Goal: Task Accomplishment & Management: Manage account settings

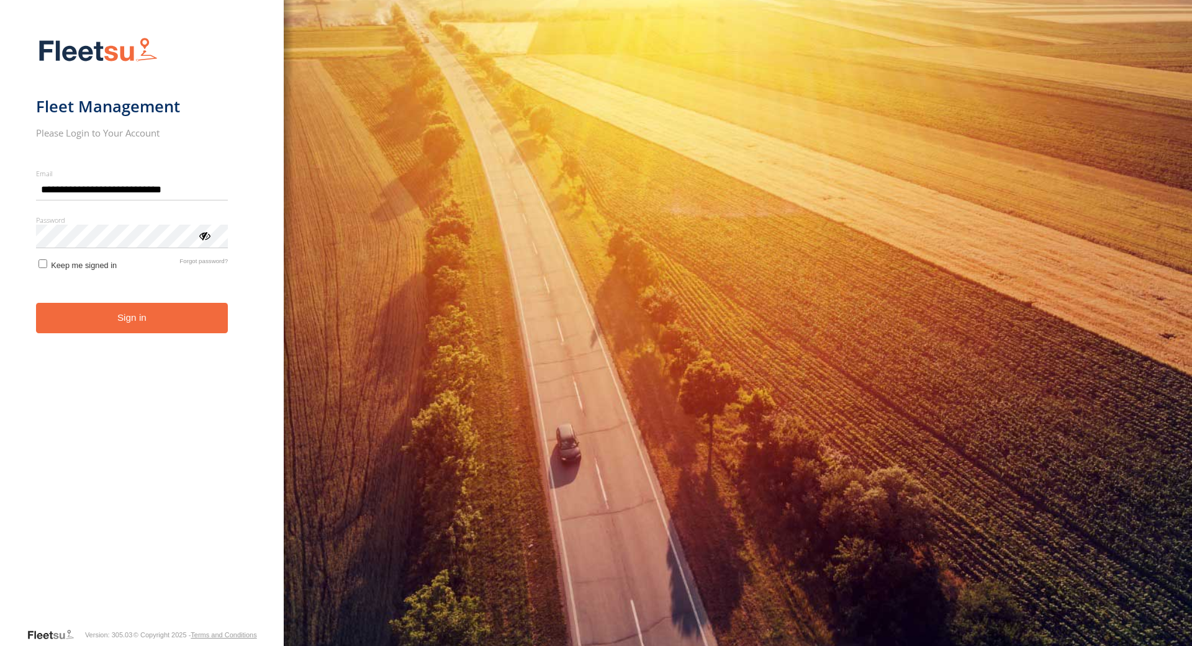
click at [183, 313] on button "Sign in" at bounding box center [132, 318] width 193 height 30
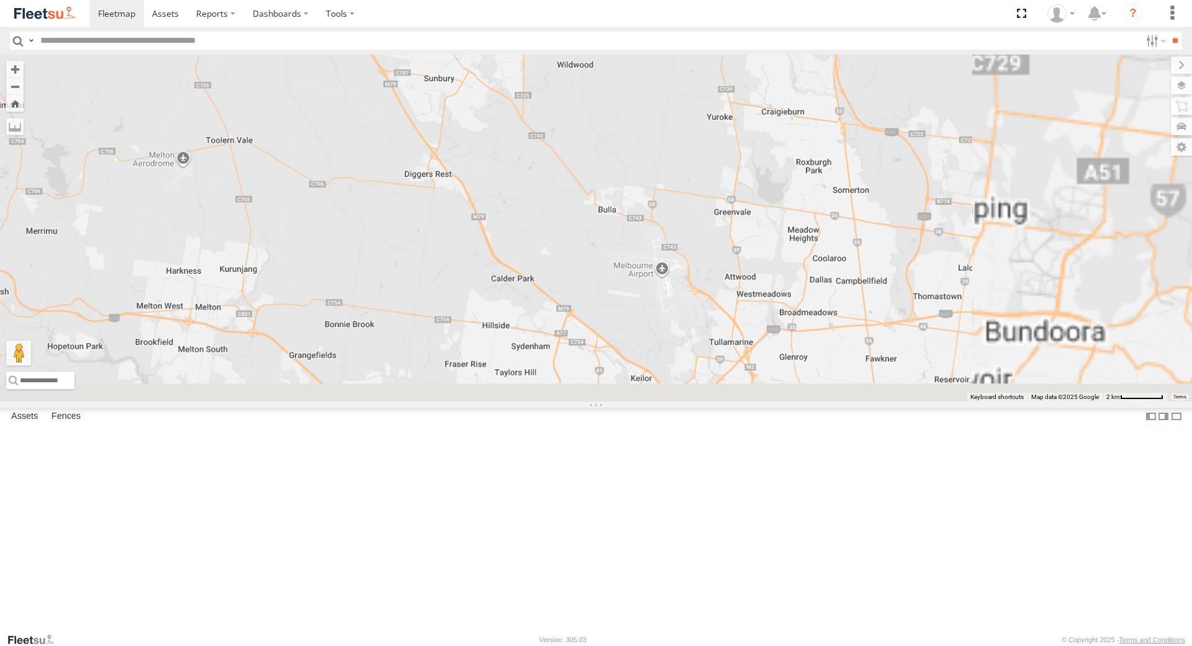
drag, startPoint x: 772, startPoint y: 445, endPoint x: 526, endPoint y: 245, distance: 316.6
click at [526, 245] on div "William Joyce Rob Serpell" at bounding box center [596, 228] width 1192 height 347
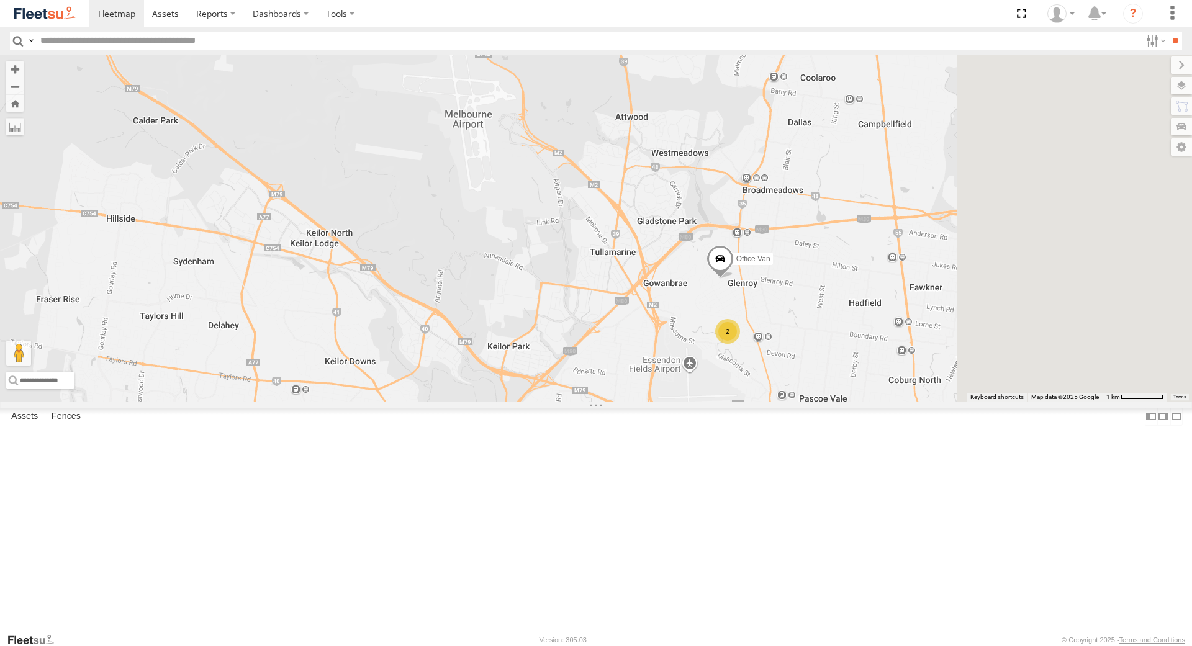
drag, startPoint x: 775, startPoint y: 456, endPoint x: 577, endPoint y: 341, distance: 229.0
click at [577, 341] on div "William Joyce Rob Serpell Office Van Stefan Weeks David Bonaddio 2" at bounding box center [596, 228] width 1192 height 347
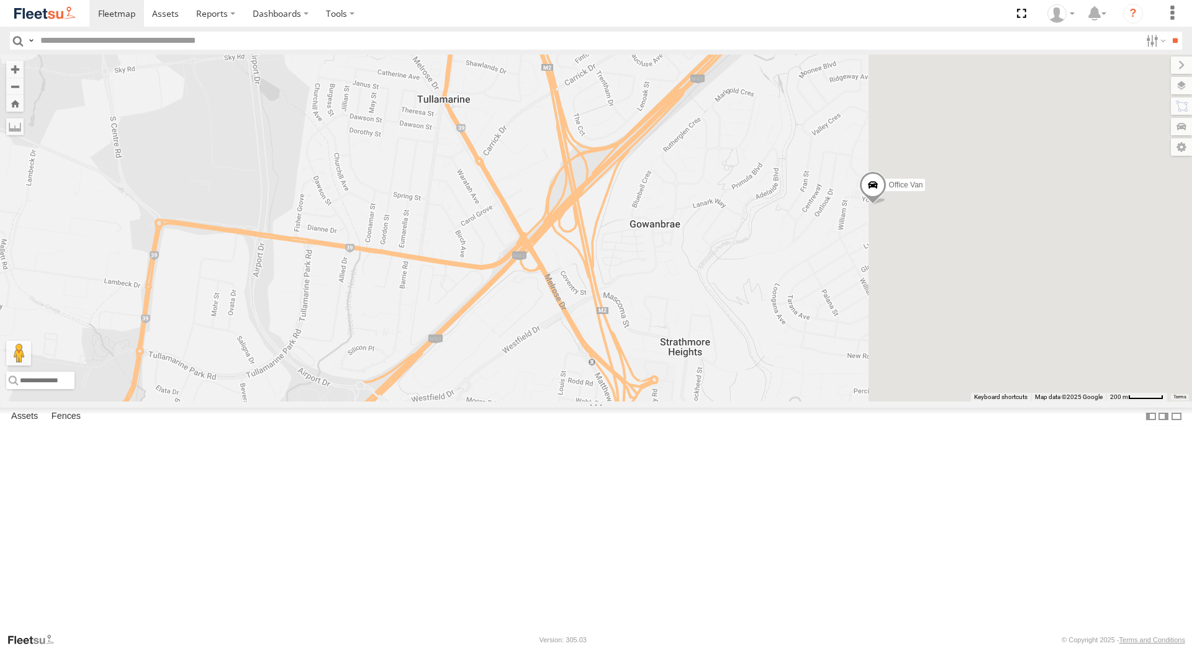
drag, startPoint x: 841, startPoint y: 416, endPoint x: 525, endPoint y: 365, distance: 319.6
click at [525, 365] on div "William Joyce Rob Serpell Office Van Stefan Weeks David Bonaddio" at bounding box center [596, 228] width 1192 height 347
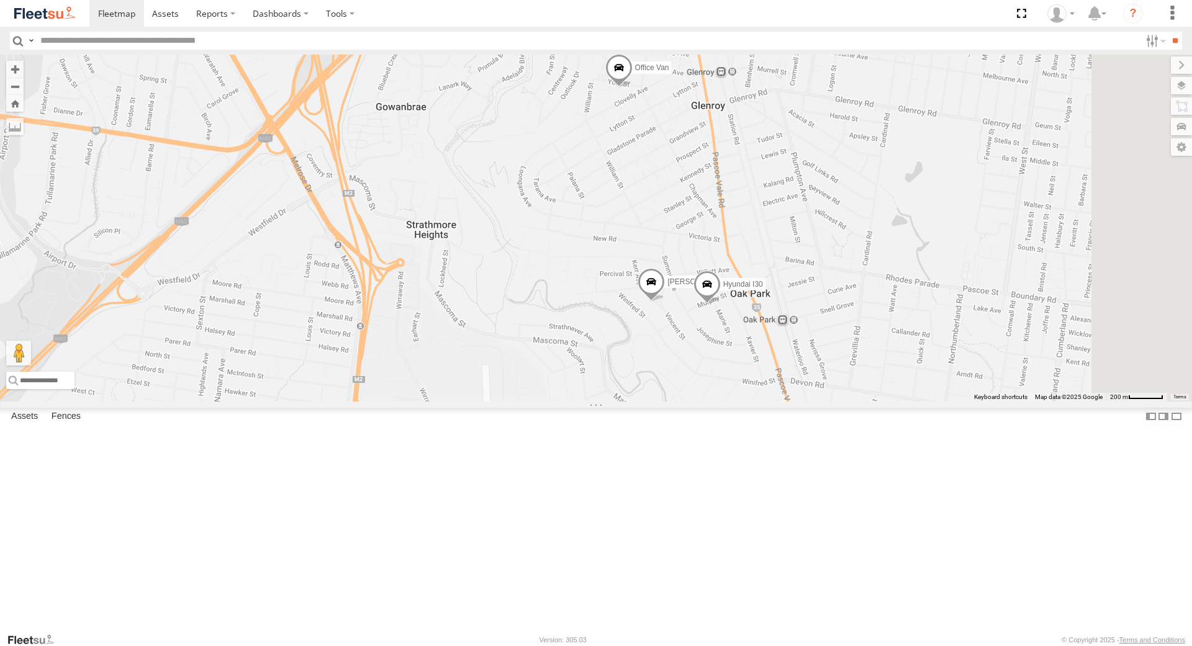
drag, startPoint x: 772, startPoint y: 511, endPoint x: 613, endPoint y: 372, distance: 211.3
click at [613, 372] on div "William Joyce Rob Serpell Office Van Stefan Weeks David Bonaddio Peter Edwardes…" at bounding box center [596, 228] width 1192 height 347
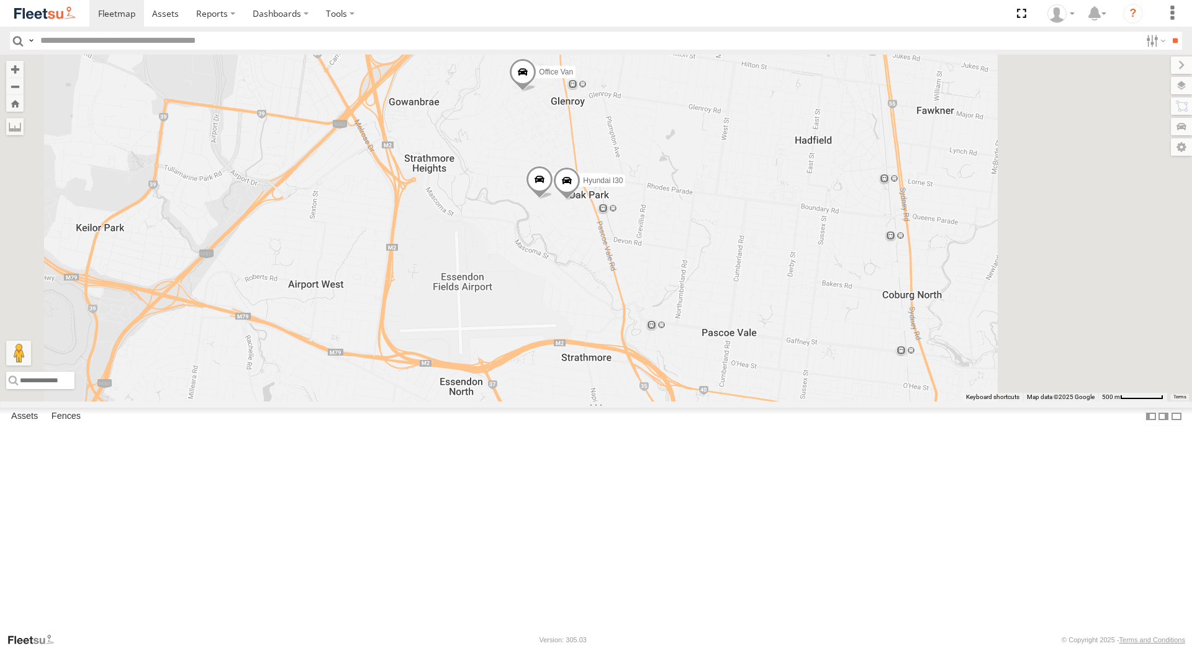
drag, startPoint x: 728, startPoint y: 455, endPoint x: 667, endPoint y: 330, distance: 139.7
click at [667, 330] on div "William Joyce Rob Serpell Office Van Stefan Weeks David Bonaddio Peter Edwardes…" at bounding box center [596, 228] width 1192 height 347
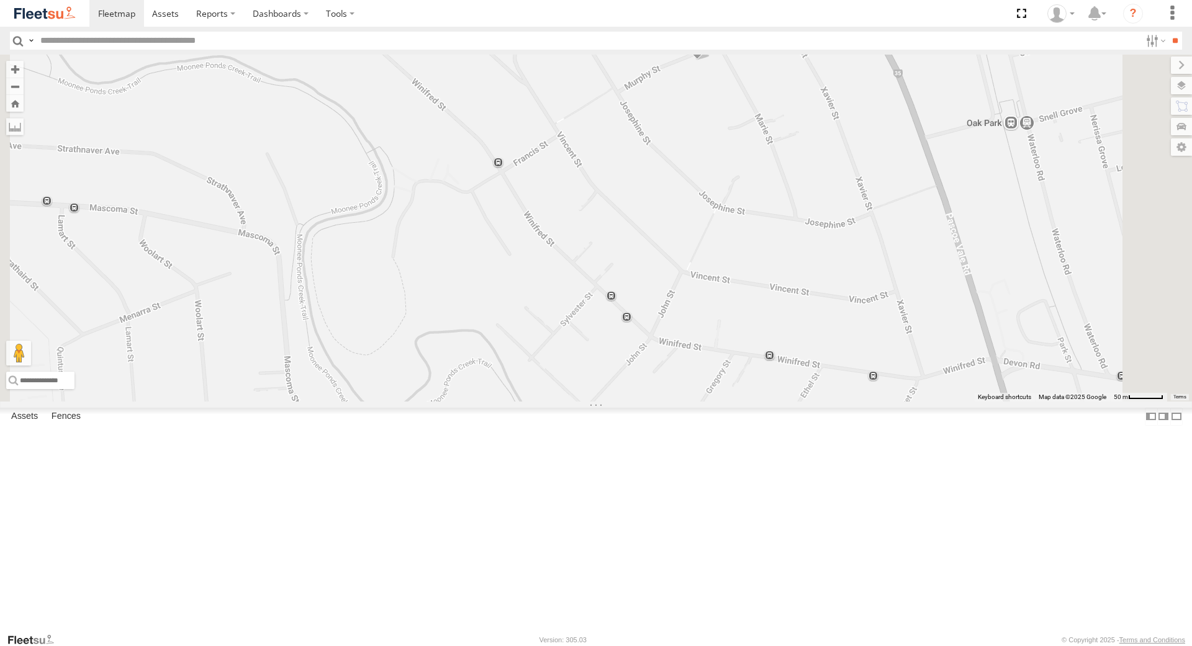
drag, startPoint x: 737, startPoint y: 293, endPoint x: 707, endPoint y: 550, distance: 258.2
click at [707, 401] on div "William Joyce Rob Serpell Office Van Stefan Weeks David Bonaddio Peter Edwardes…" at bounding box center [596, 228] width 1192 height 347
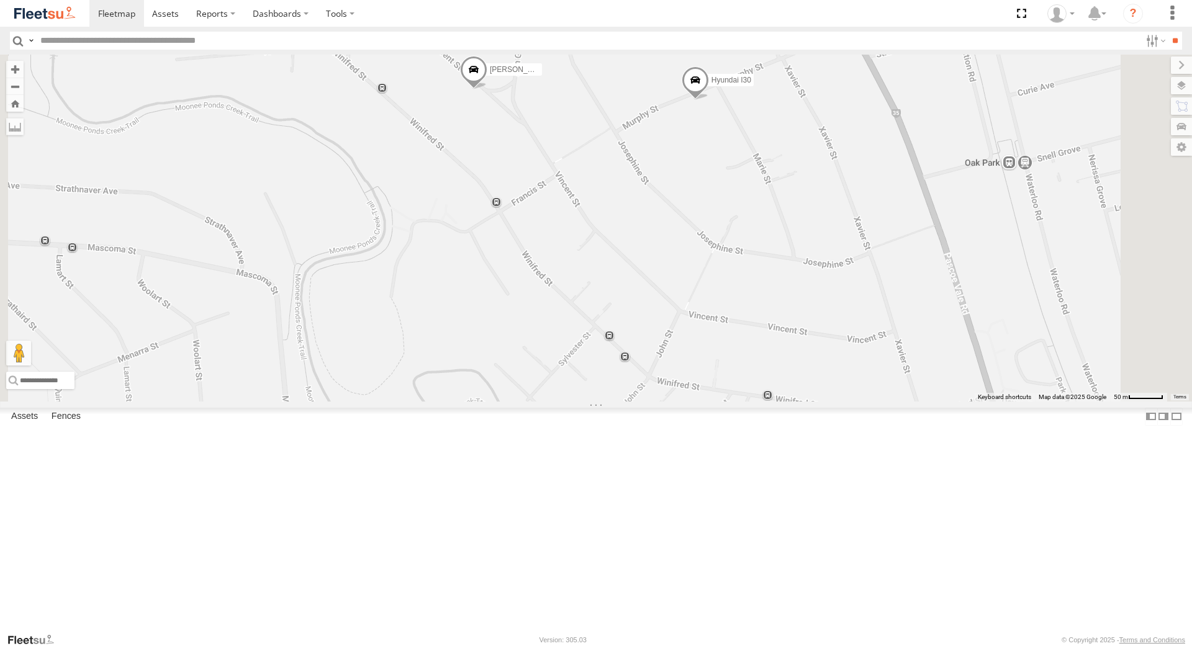
drag, startPoint x: 696, startPoint y: 446, endPoint x: 697, endPoint y: 470, distance: 24.3
click at [697, 401] on div "William Joyce Rob Serpell Office Van Stefan Weeks David Bonaddio Peter Edwardes…" at bounding box center [596, 228] width 1192 height 347
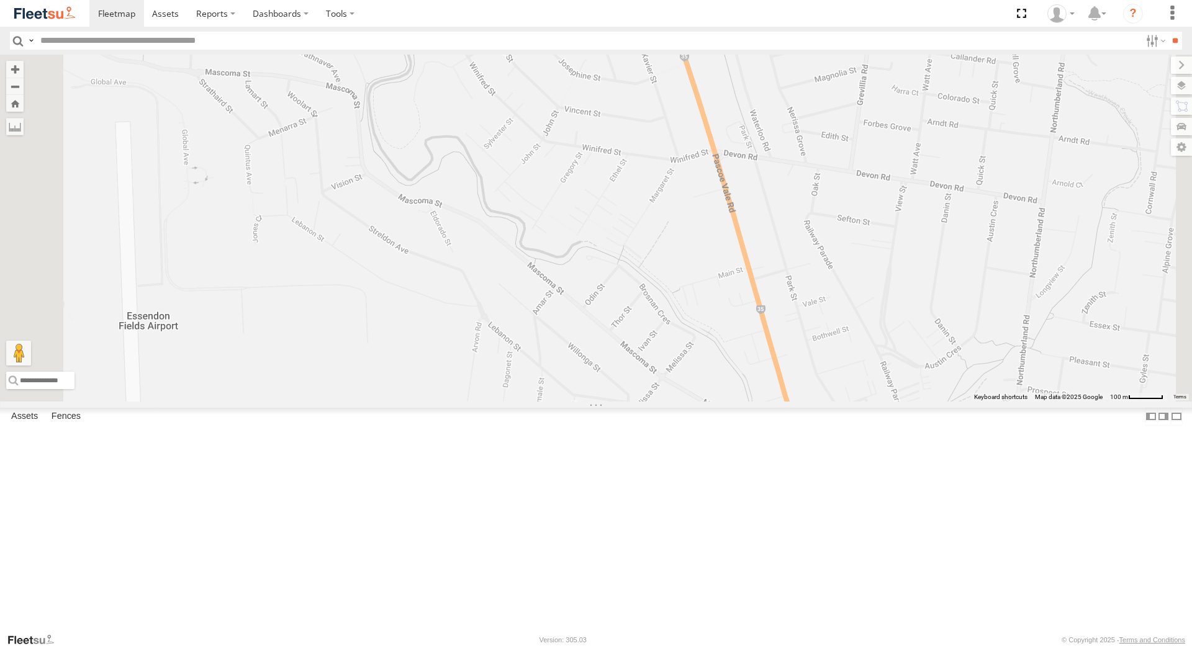
drag, startPoint x: 696, startPoint y: 425, endPoint x: 639, endPoint y: 204, distance: 227.6
click at [639, 204] on div "William Joyce Rob Serpell Office Van Stefan Weeks David Bonaddio Peter Edwardes…" at bounding box center [596, 228] width 1192 height 347
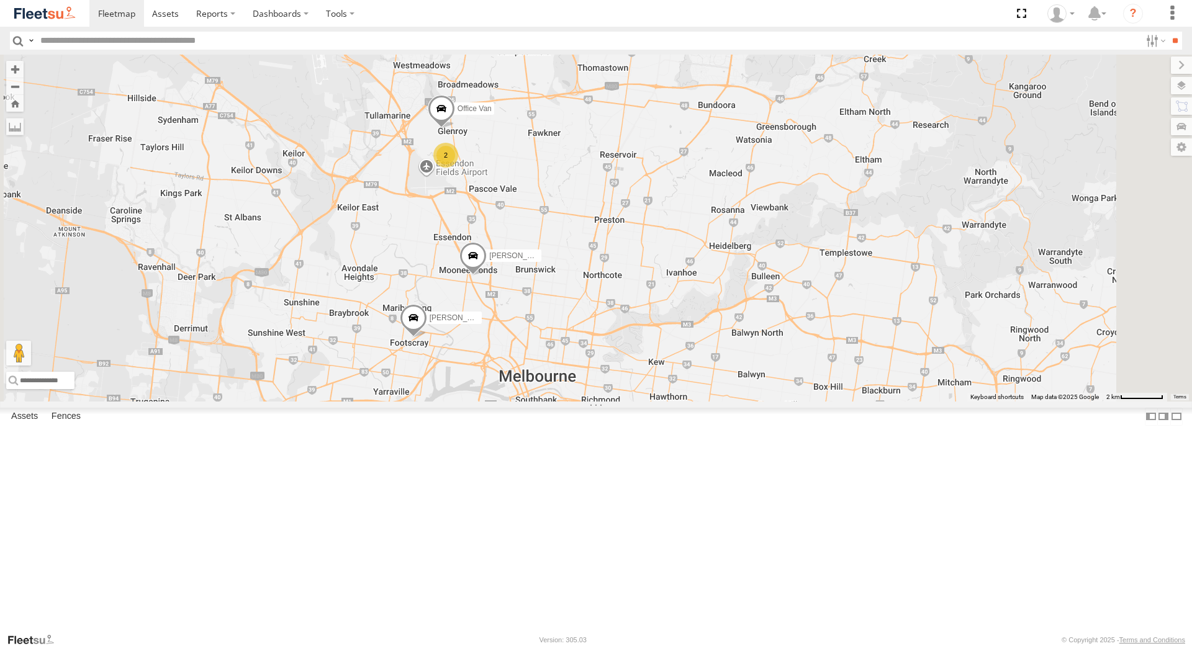
drag, startPoint x: 440, startPoint y: 395, endPoint x: 518, endPoint y: 352, distance: 89.2
click at [519, 353] on div "William Joyce Rob Serpell Office Van Stefan Weeks David Bonaddio 2" at bounding box center [596, 228] width 1192 height 347
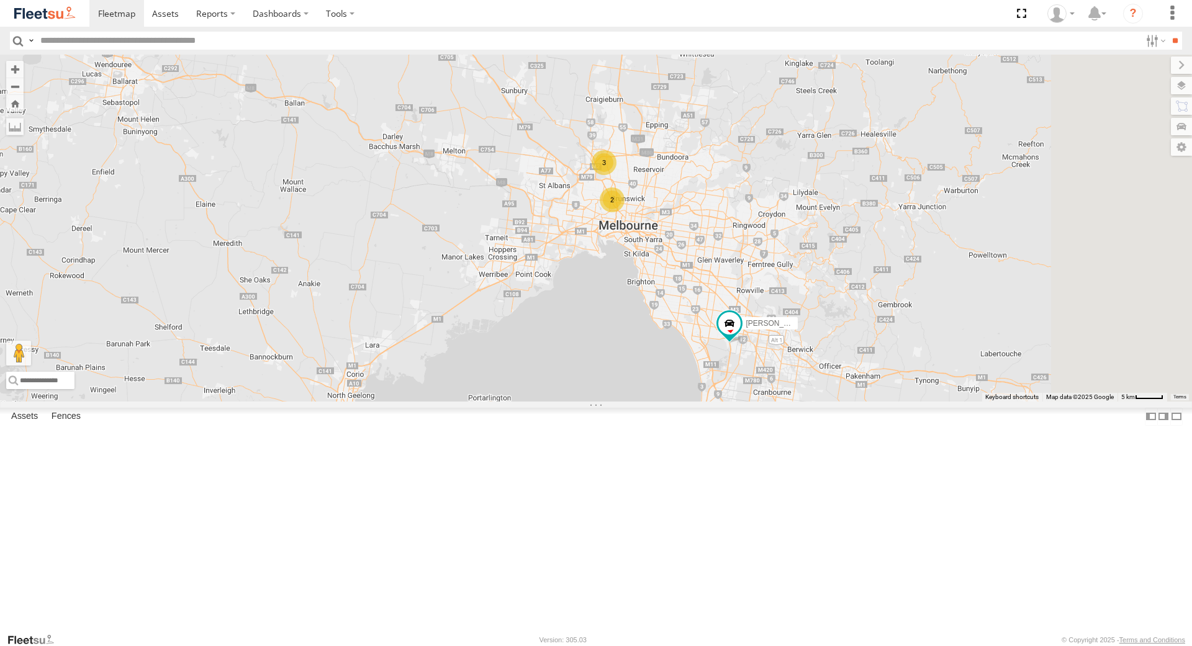
drag, startPoint x: 705, startPoint y: 341, endPoint x: 520, endPoint y: 178, distance: 246.9
click at [517, 171] on div "William Joyce Rob Serpell 3 2" at bounding box center [596, 228] width 1192 height 347
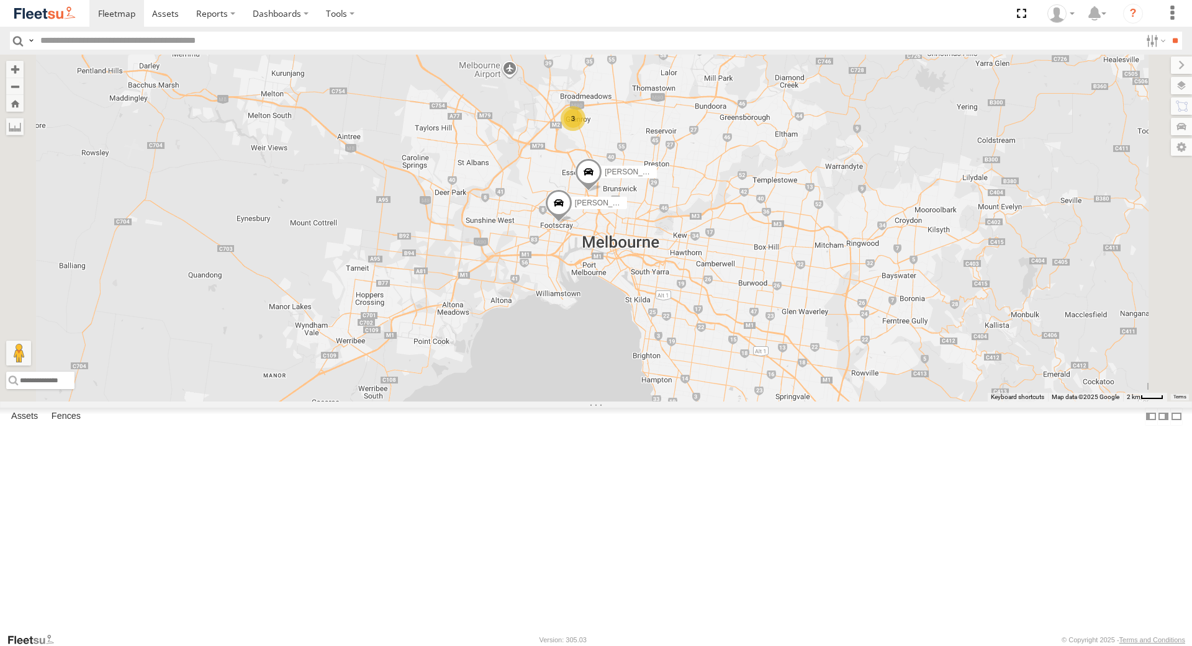
drag, startPoint x: 658, startPoint y: 296, endPoint x: 743, endPoint y: 492, distance: 214.1
click at [743, 401] on div "Stefan Weeks David Bonaddio William Joyce 3" at bounding box center [596, 228] width 1192 height 347
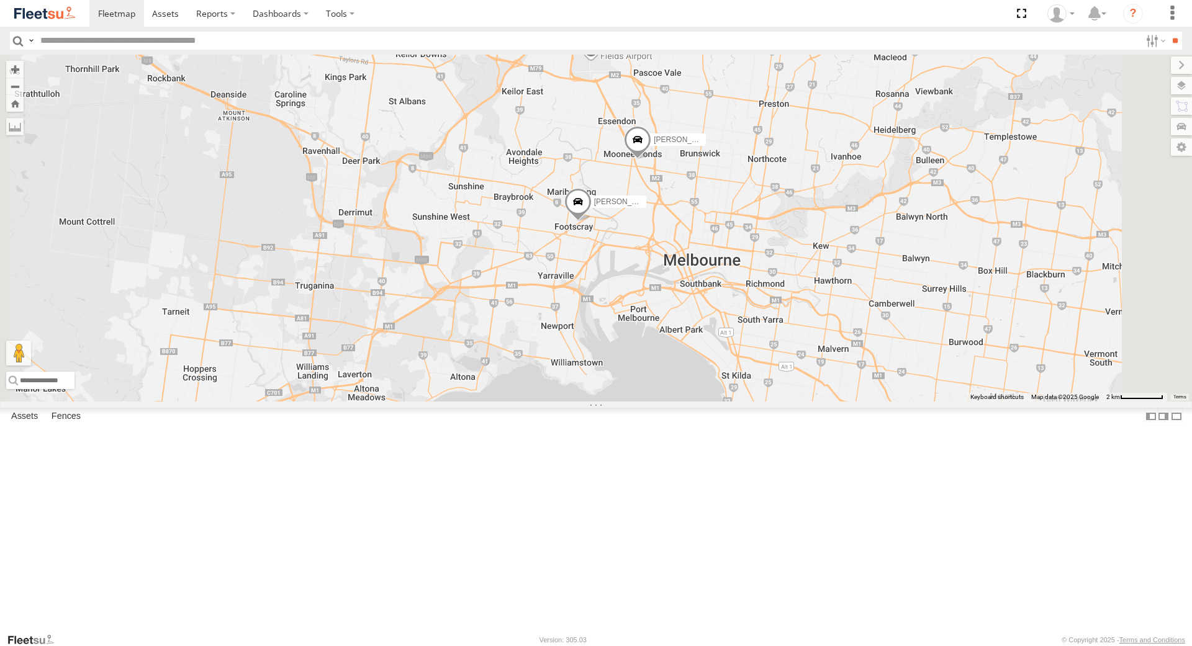
drag, startPoint x: 622, startPoint y: 328, endPoint x: 624, endPoint y: 381, distance: 53.4
click at [624, 381] on div "Stefan Weeks David Bonaddio William Joyce Office Van 2" at bounding box center [596, 228] width 1192 height 347
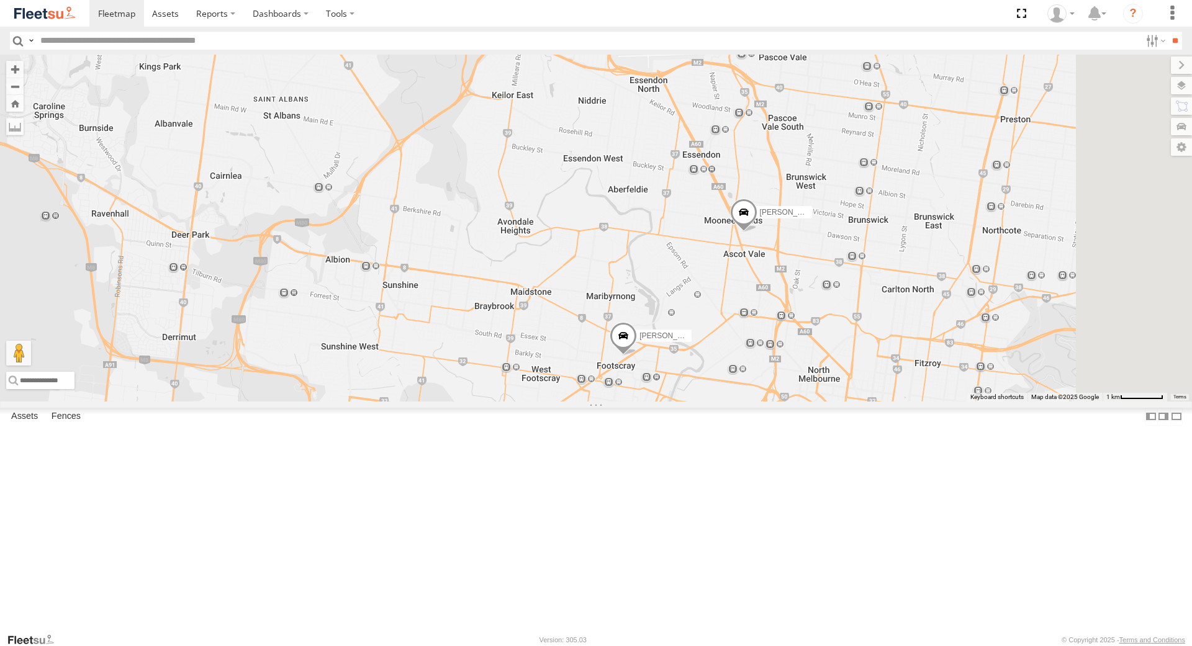
drag, startPoint x: 838, startPoint y: 299, endPoint x: 783, endPoint y: 419, distance: 132.0
click at [783, 401] on div "Stefan Weeks David Bonaddio William Joyce Office Van" at bounding box center [596, 228] width 1192 height 347
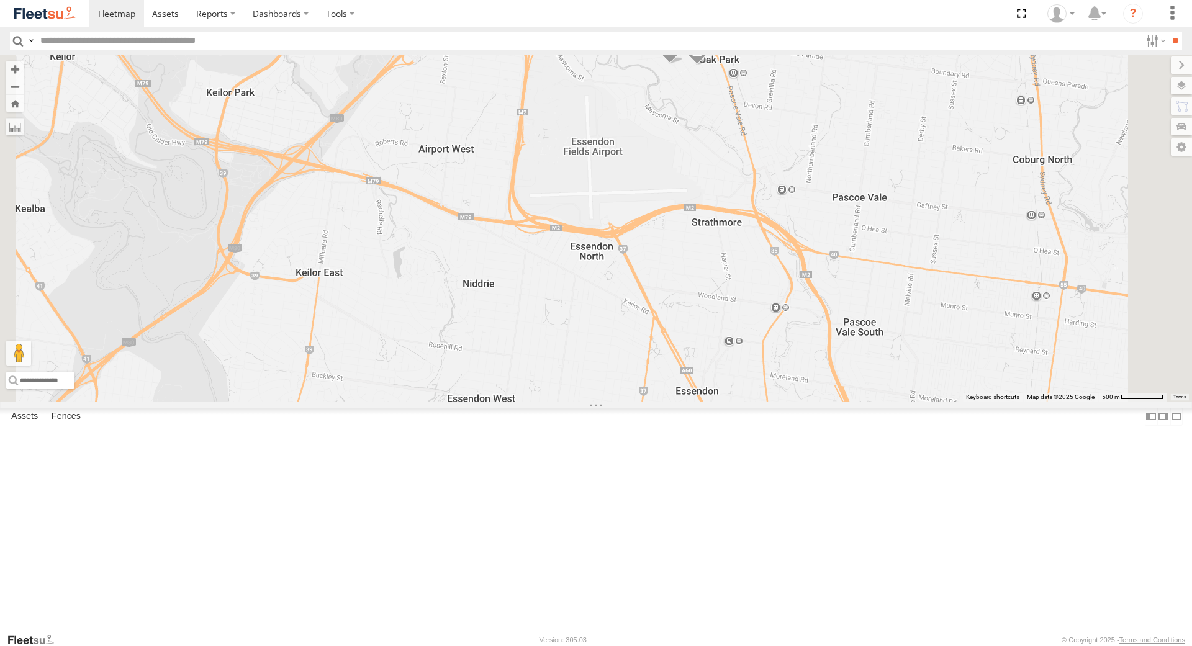
drag, startPoint x: 812, startPoint y: 275, endPoint x: 820, endPoint y: 387, distance: 112.1
click at [820, 387] on div "Stefan Weeks David Bonaddio William Joyce Office Van Peter Edwardes Hyundai I30" at bounding box center [596, 228] width 1192 height 347
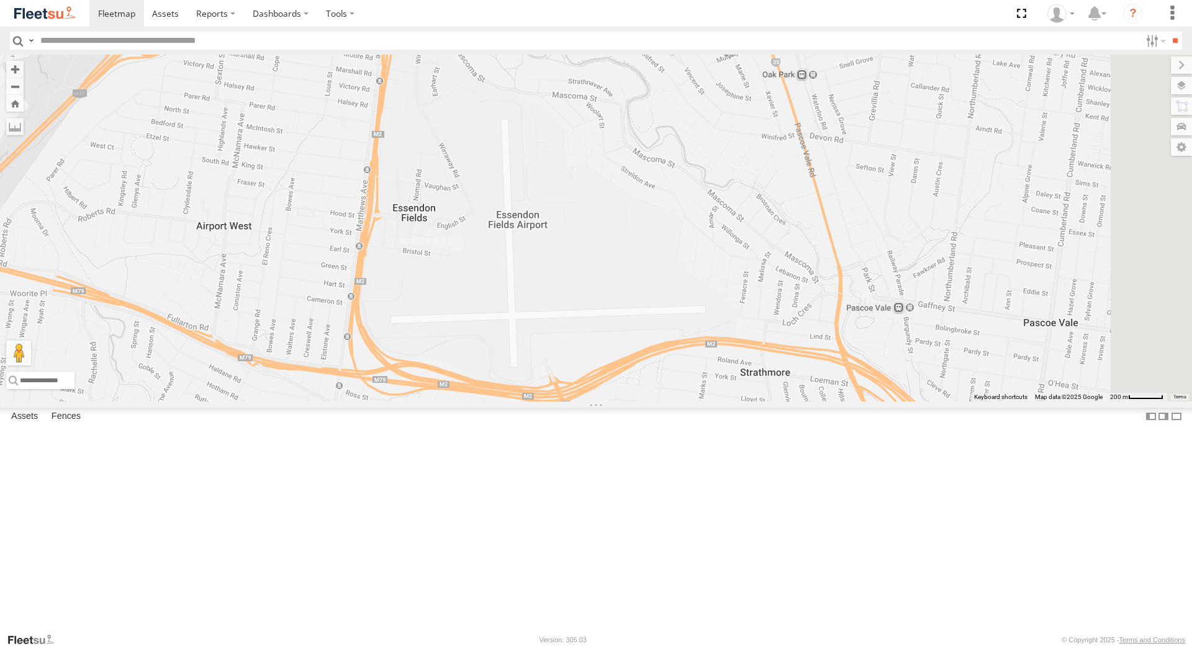
drag, startPoint x: 833, startPoint y: 286, endPoint x: 838, endPoint y: 452, distance: 165.9
click at [838, 401] on div "Stefan Weeks David Bonaddio William Joyce Office Van Peter Edwardes Hyundai I30" at bounding box center [596, 228] width 1192 height 347
click at [0, 0] on div "[PERSON_NAME]" at bounding box center [0, 0] width 0 height 0
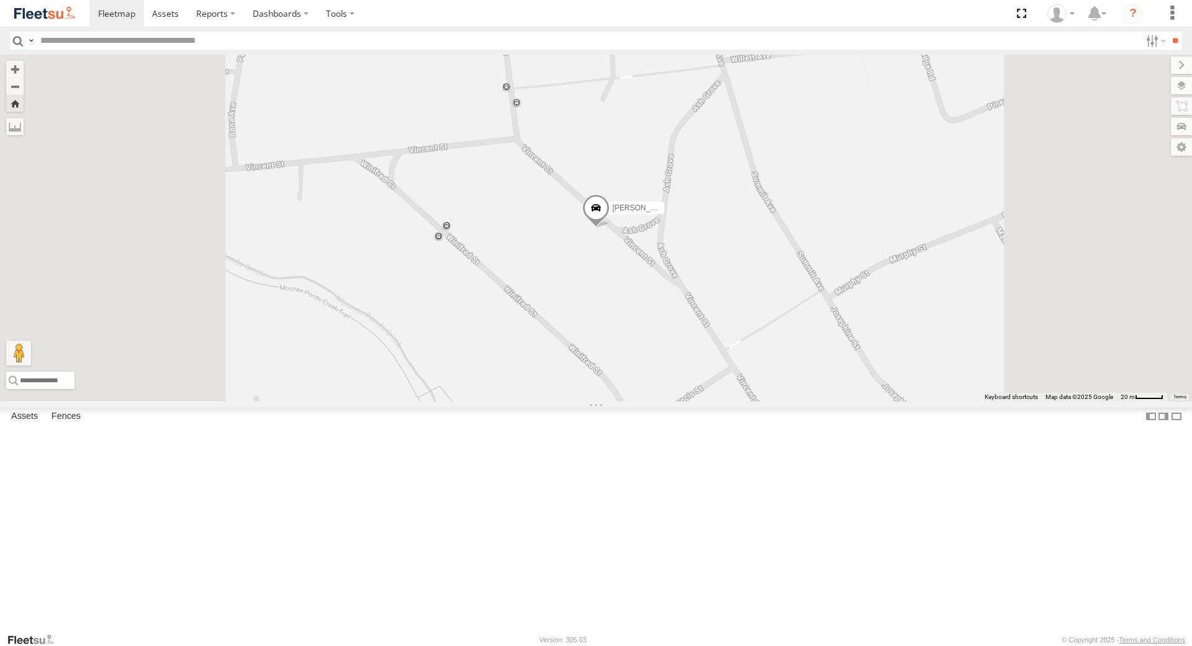
click at [0, 0] on link at bounding box center [0, 0] width 0 height 0
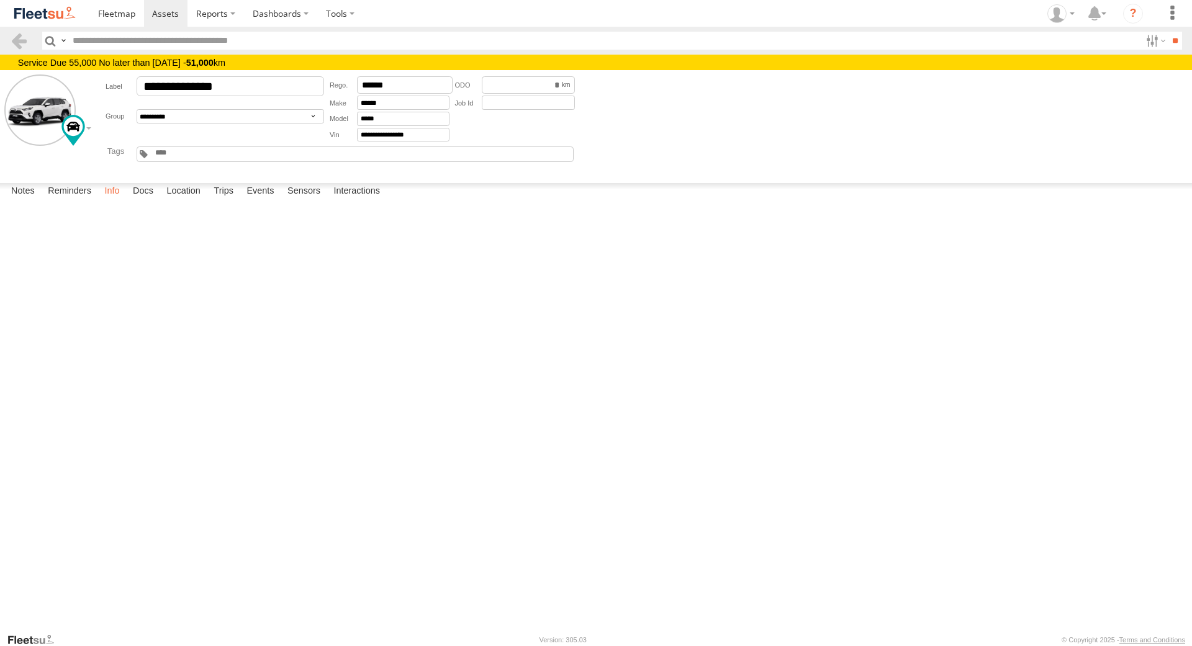
click at [123, 201] on label "Info" at bounding box center [111, 191] width 27 height 17
click at [260, 201] on label "Events" at bounding box center [260, 191] width 40 height 17
click at [25, 201] on label "Notes" at bounding box center [23, 191] width 36 height 17
click at [0, 0] on textarea at bounding box center [0, 0] width 0 height 0
type textarea "**********"
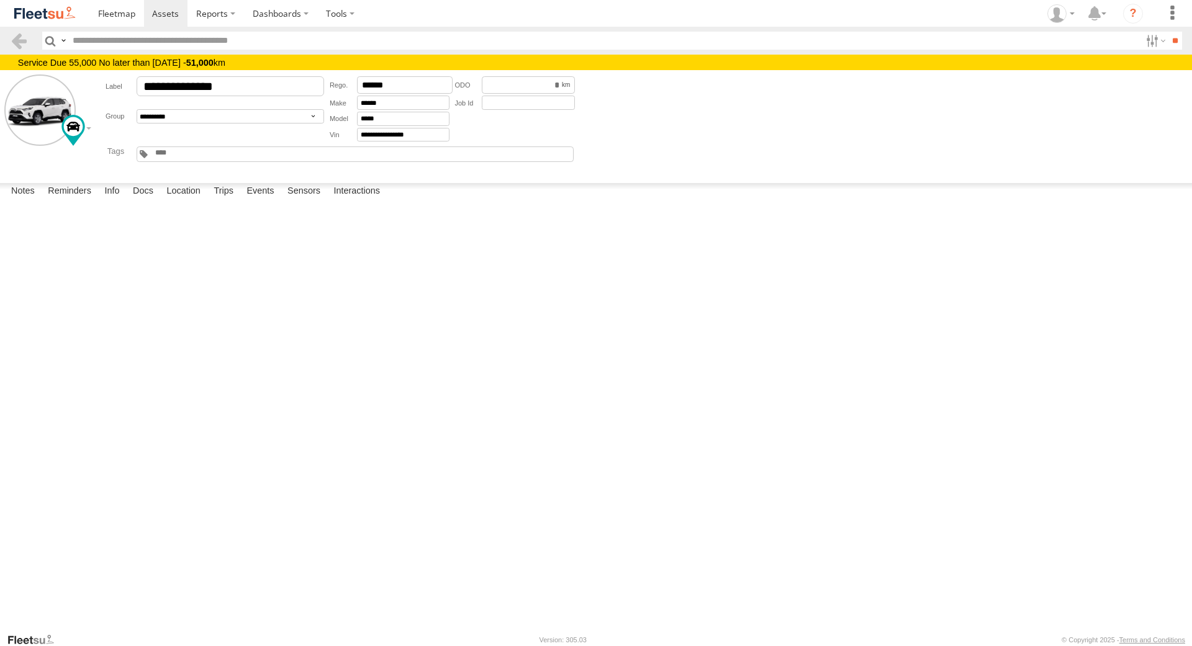
click at [0, 0] on button "Save" at bounding box center [0, 0] width 0 height 0
click at [157, 15] on span at bounding box center [165, 13] width 27 height 12
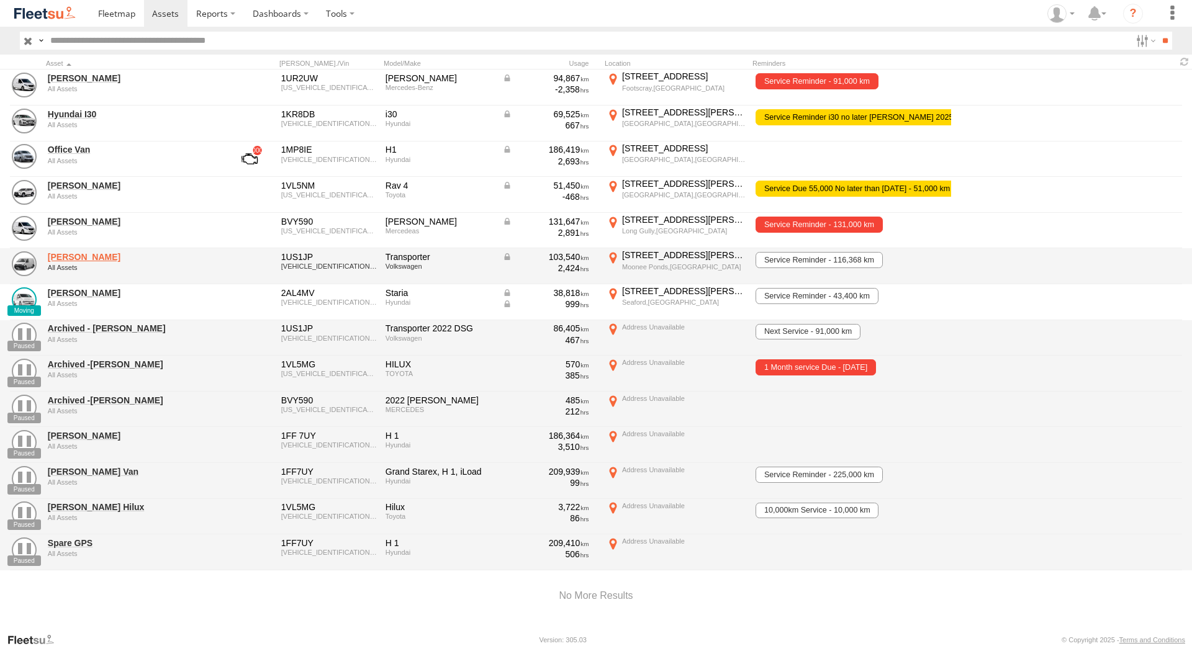
click at [82, 256] on link "[PERSON_NAME]" at bounding box center [133, 257] width 170 height 11
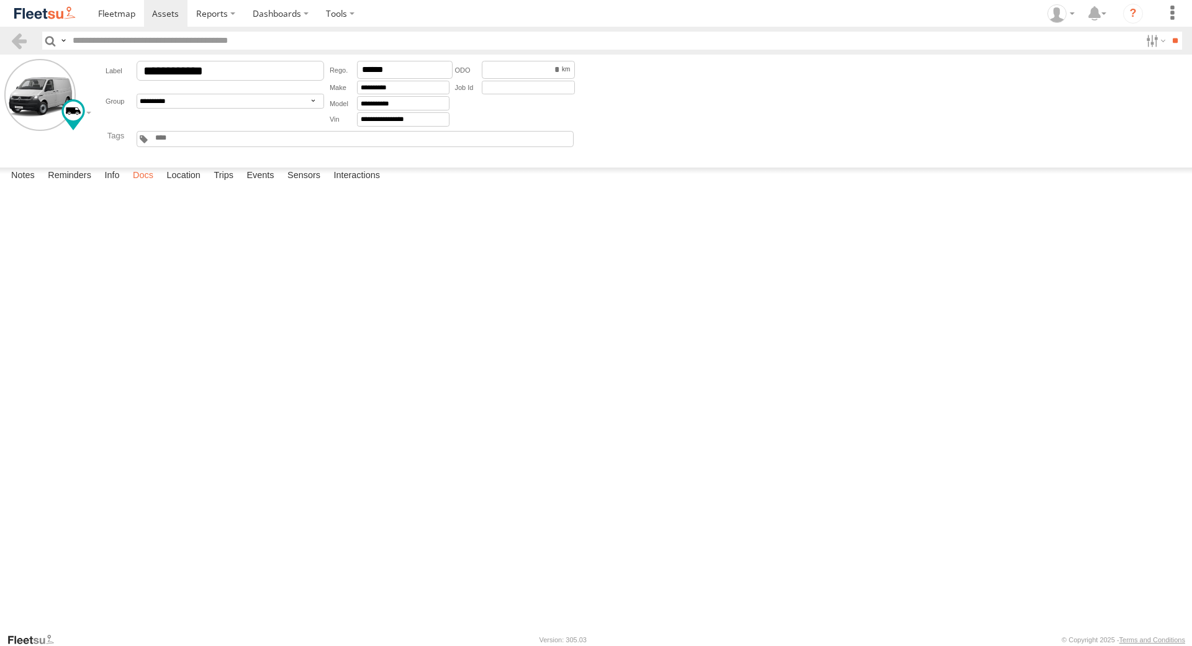
click at [145, 185] on label "Docs" at bounding box center [143, 176] width 33 height 17
click at [0, 0] on button at bounding box center [0, 0] width 0 height 0
type input "**********"
